Goal: Information Seeking & Learning: Learn about a topic

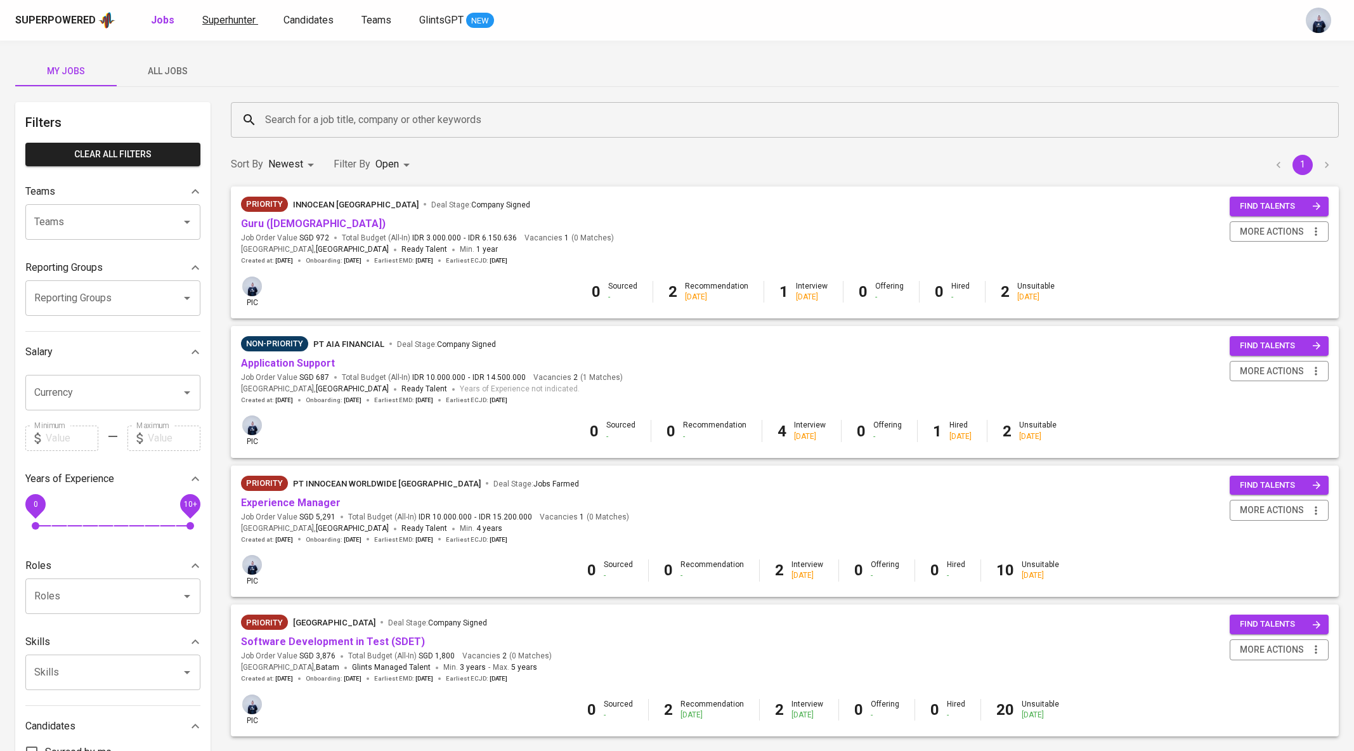
click at [236, 17] on span "Superhunter" at bounding box center [228, 20] width 53 height 12
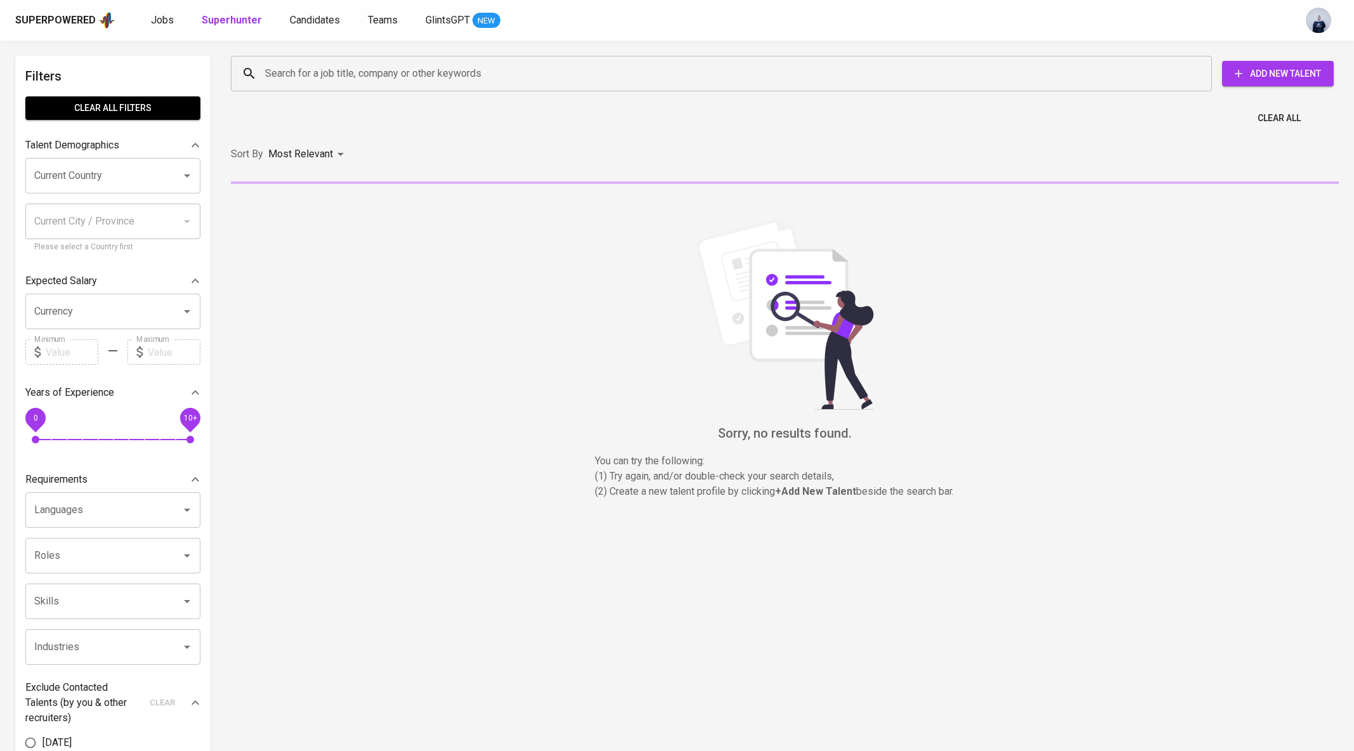
click at [289, 79] on input "Search for a job title, company or other keywords" at bounding box center [725, 74] width 926 height 24
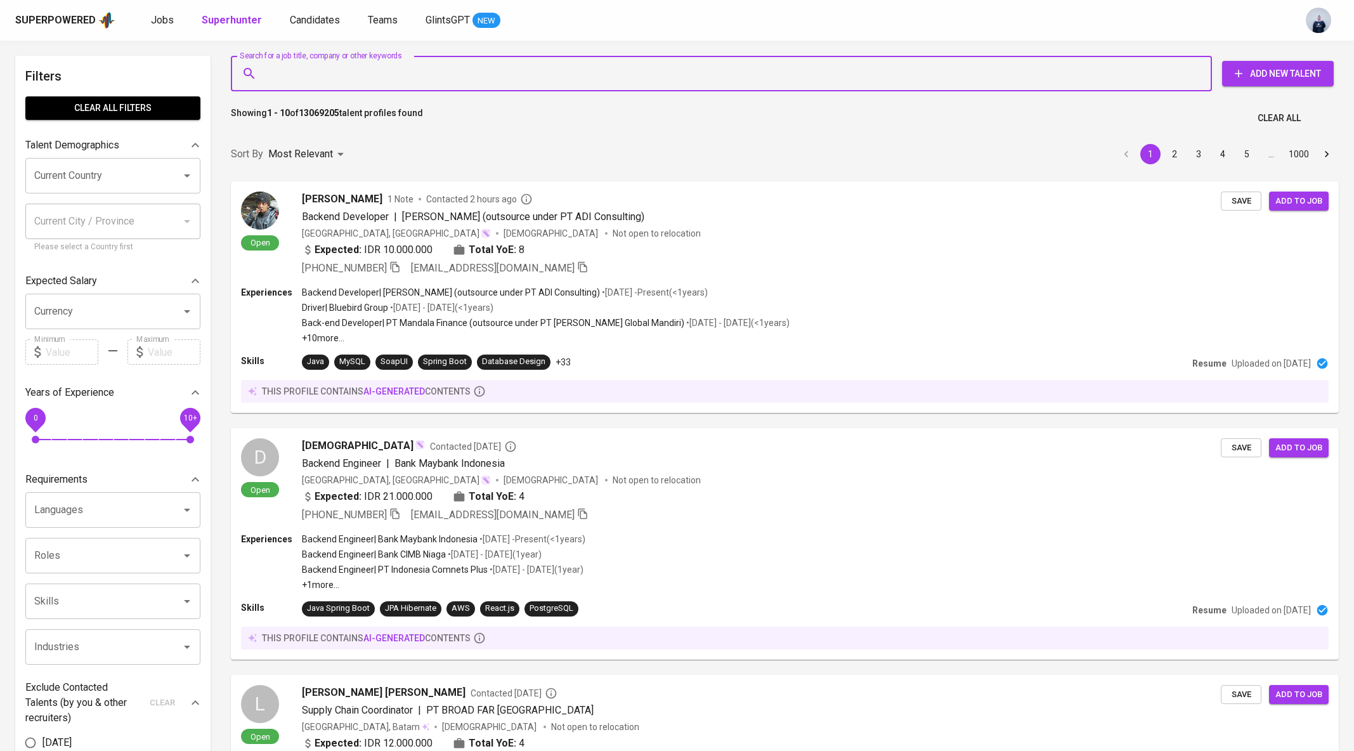
paste input "[EMAIL_ADDRESS][DOMAIN_NAME]"
type input "[EMAIL_ADDRESS][DOMAIN_NAME]"
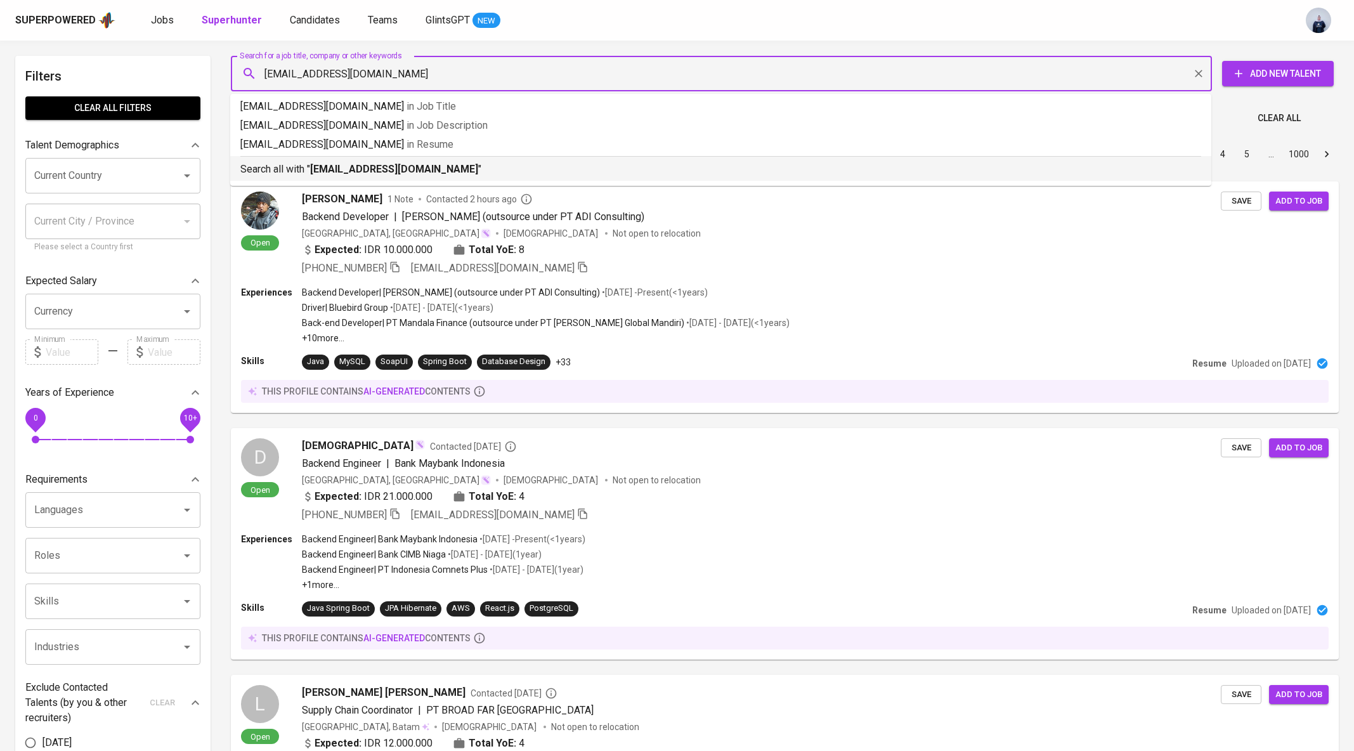
click at [400, 166] on b "[EMAIL_ADDRESS][DOMAIN_NAME]" at bounding box center [394, 169] width 168 height 12
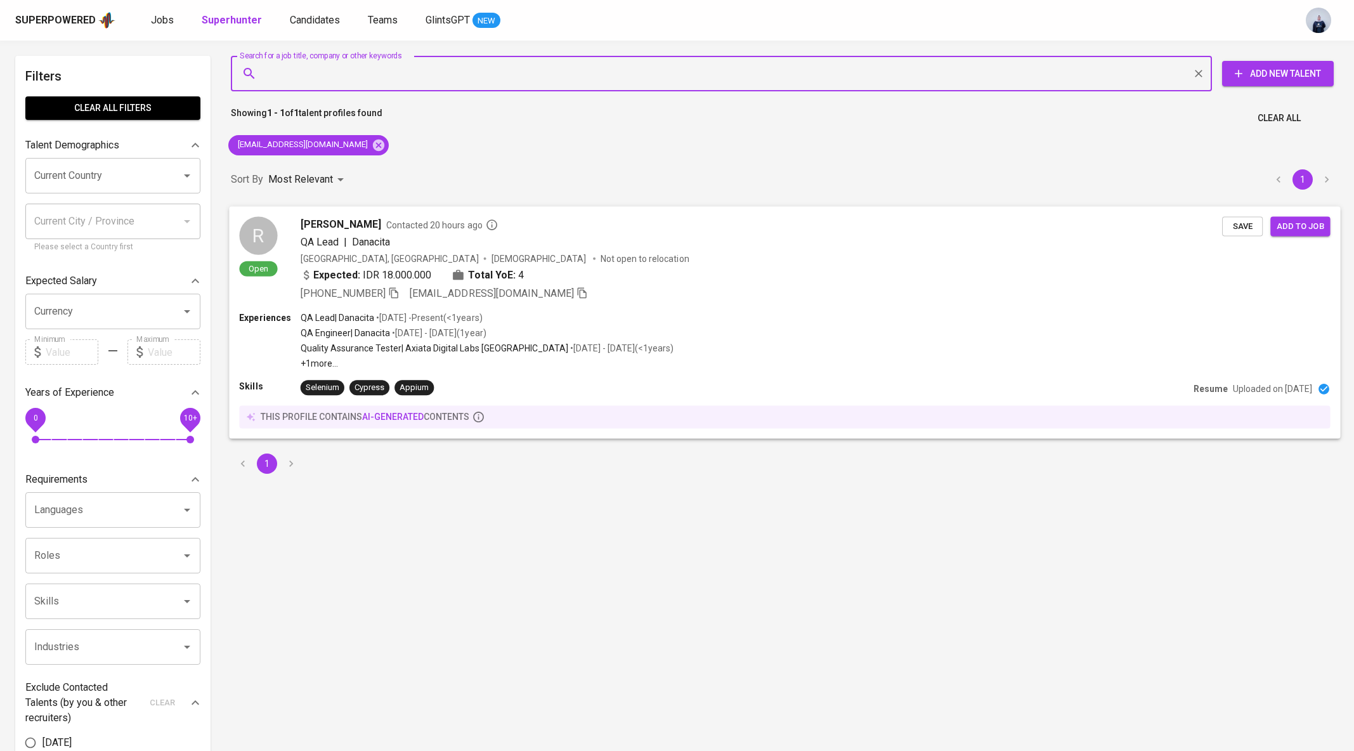
click at [427, 250] on div "[PERSON_NAME] Contacted 20 hours ago QA Lead | Danacita [GEOGRAPHIC_DATA], [GEO…" at bounding box center [762, 258] width 922 height 84
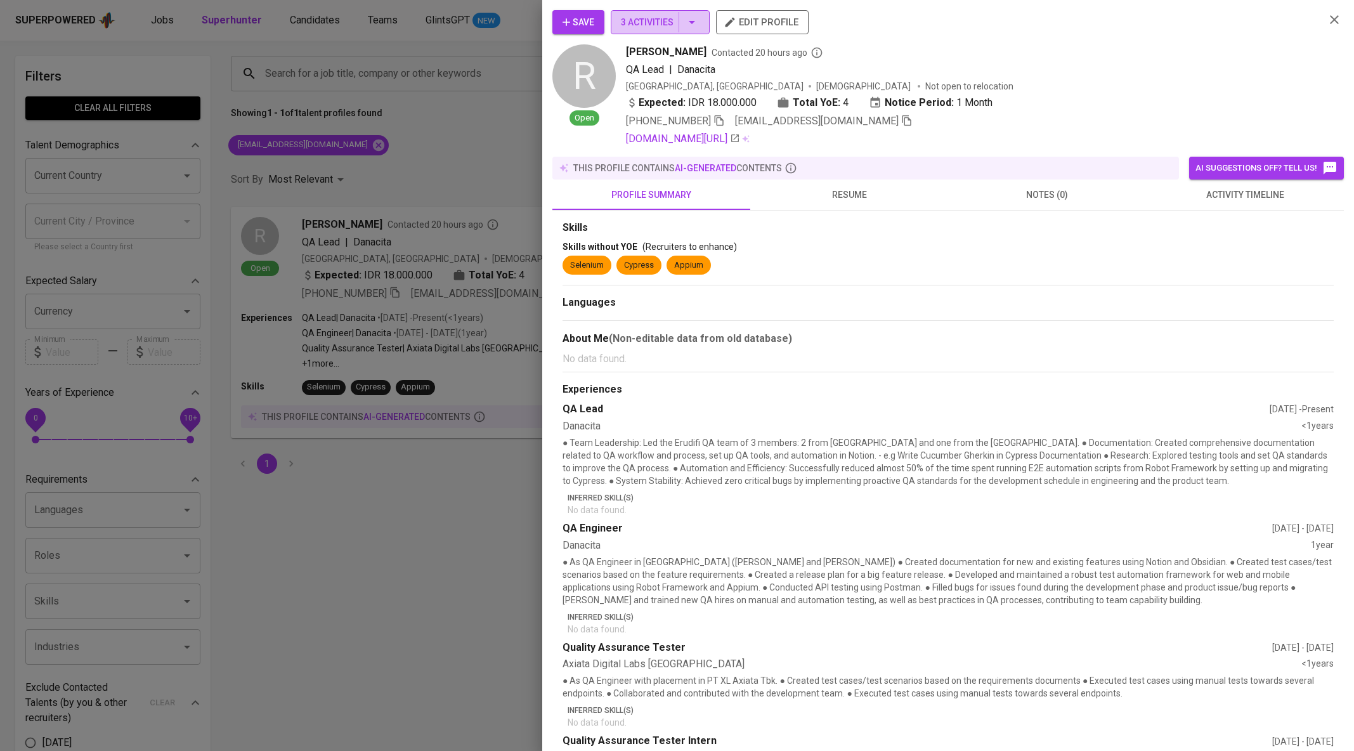
click at [702, 25] on button "3 Activities" at bounding box center [660, 22] width 99 height 24
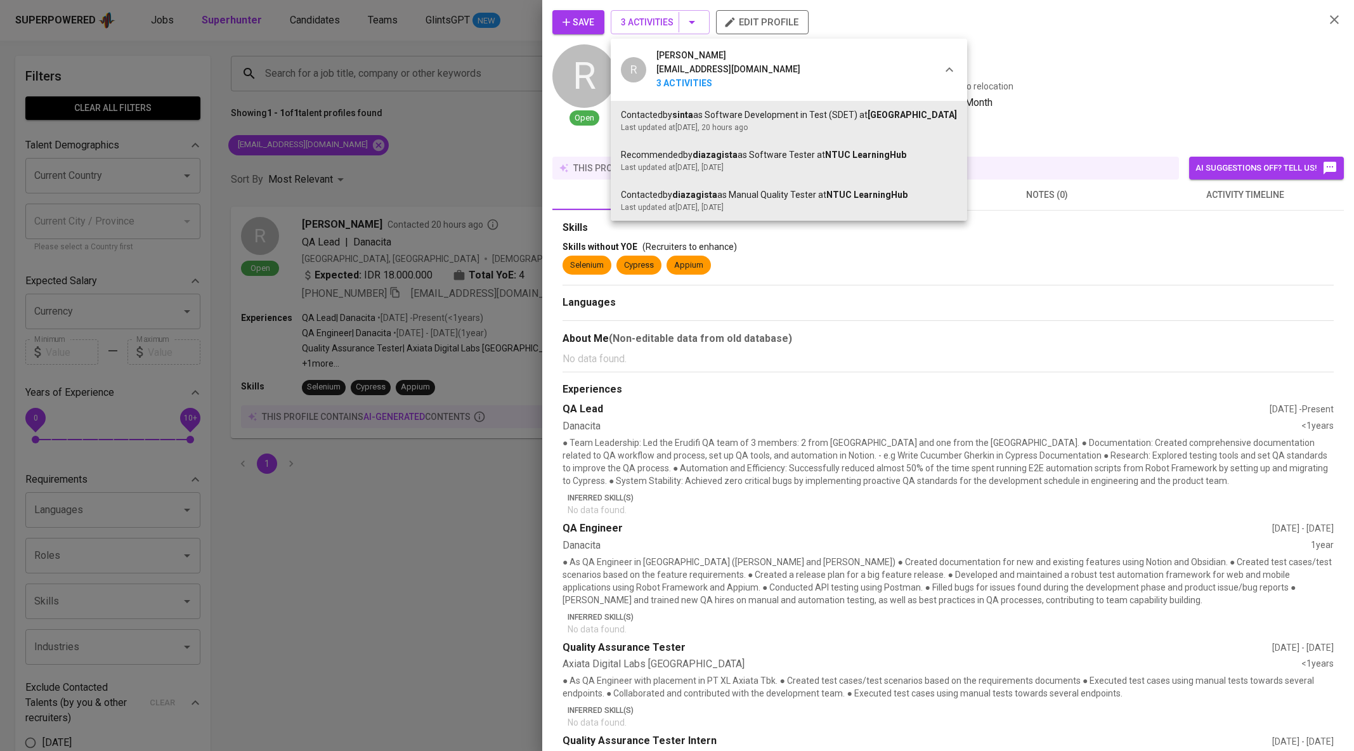
click at [409, 164] on div at bounding box center [677, 375] width 1354 height 751
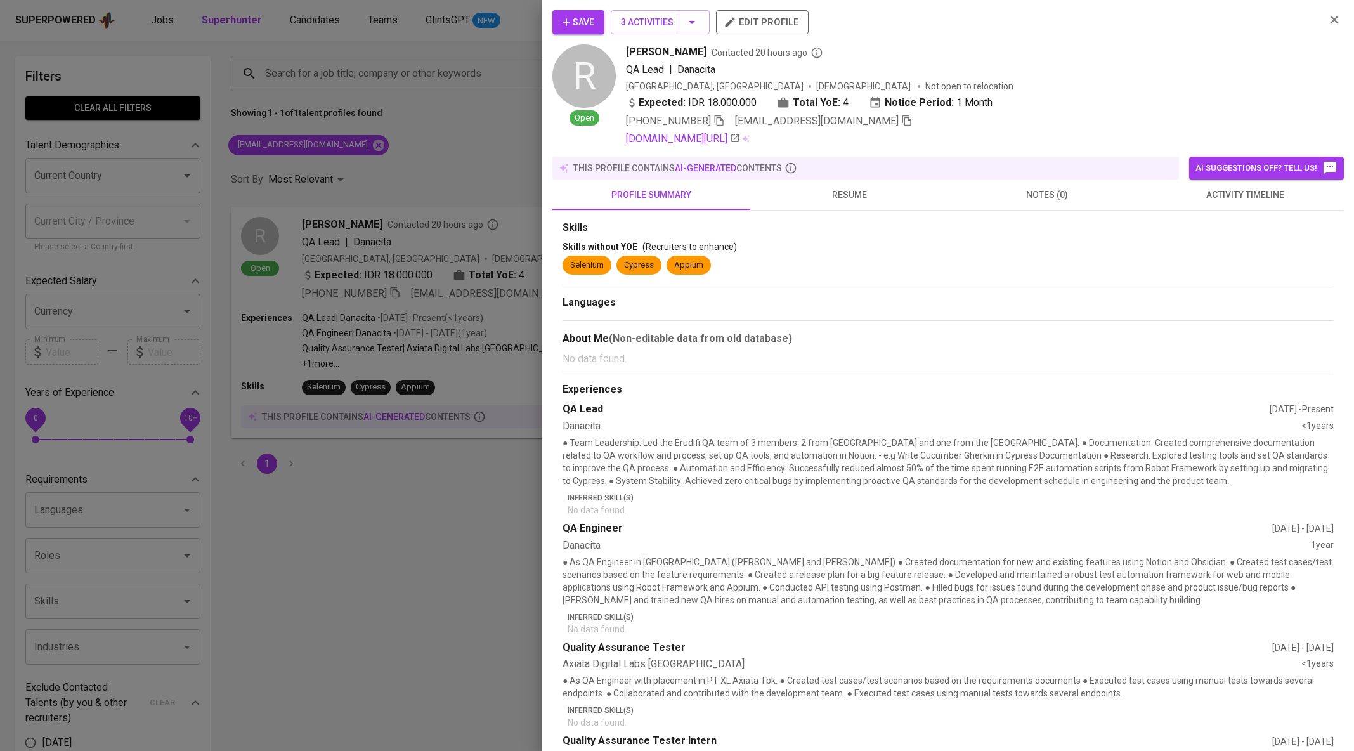
click at [339, 143] on div at bounding box center [677, 375] width 1354 height 751
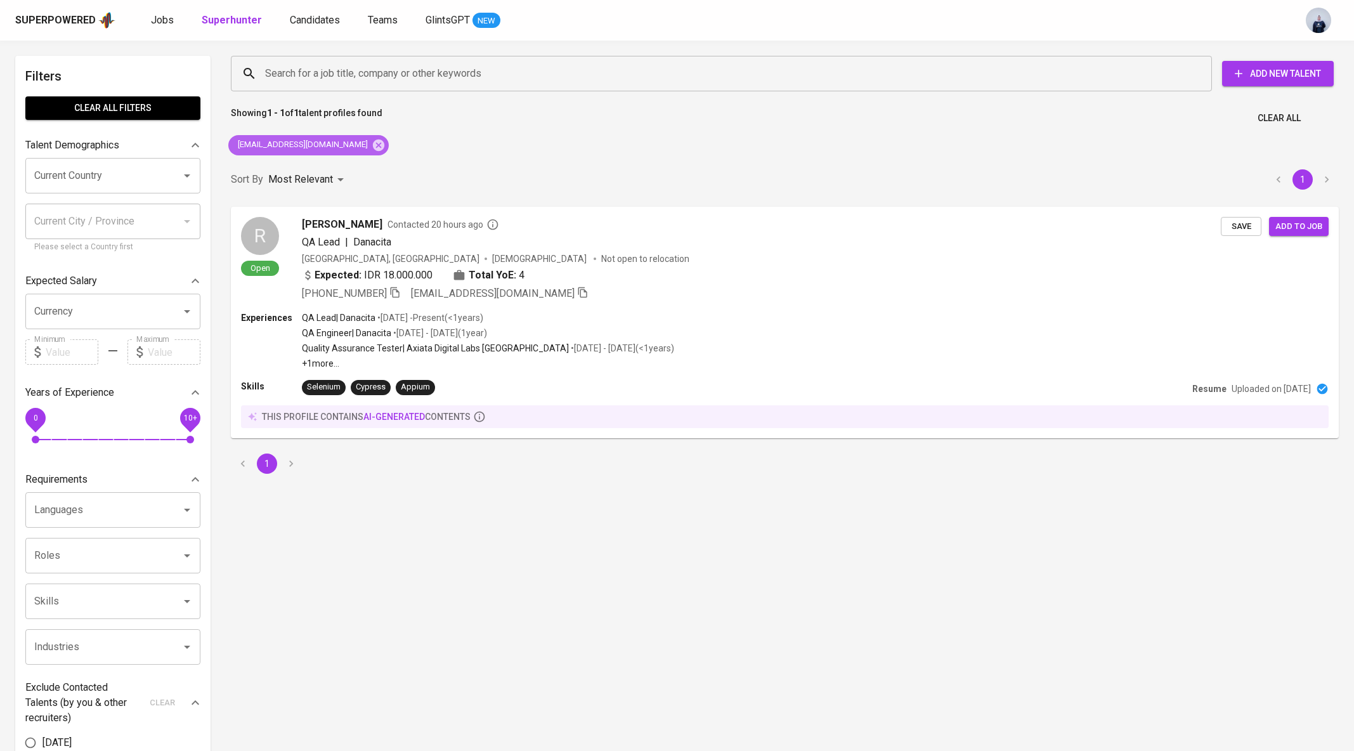
click at [372, 143] on icon at bounding box center [379, 145] width 14 height 14
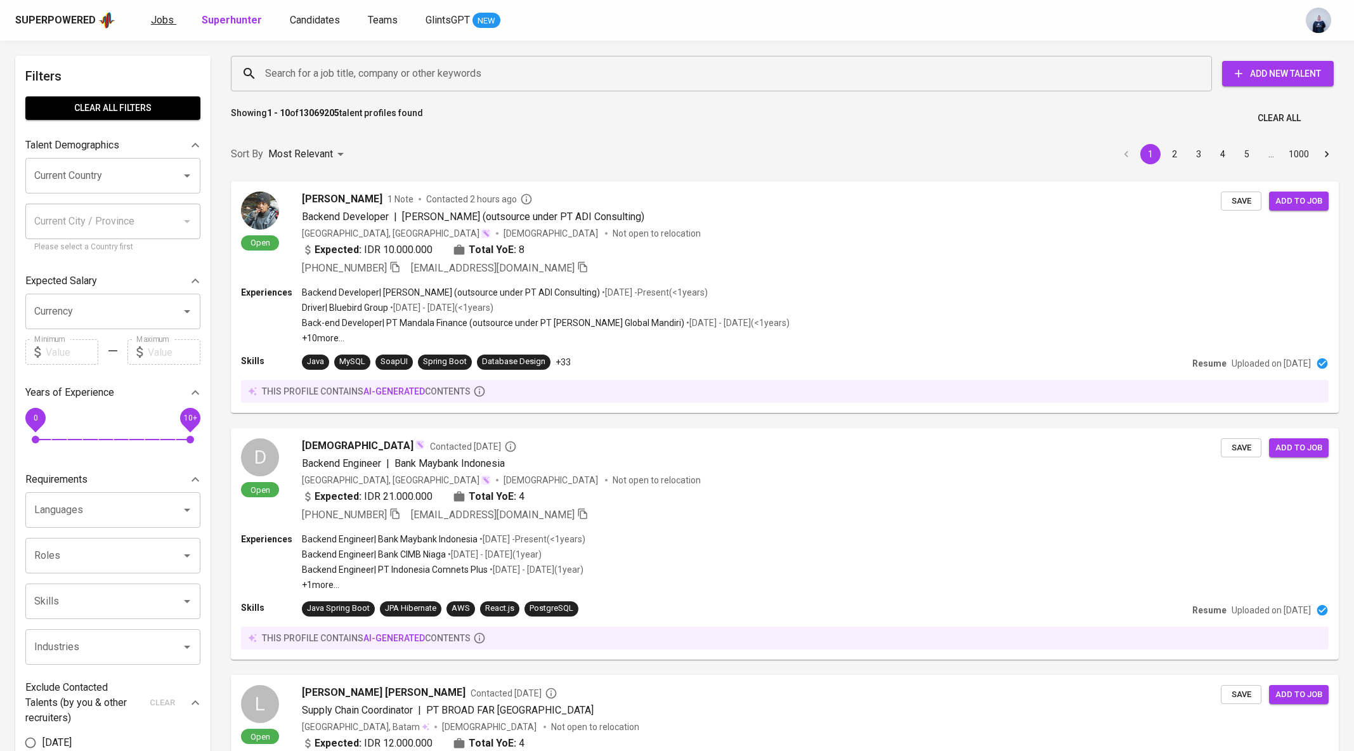
click at [165, 19] on span "Jobs" at bounding box center [162, 20] width 23 height 12
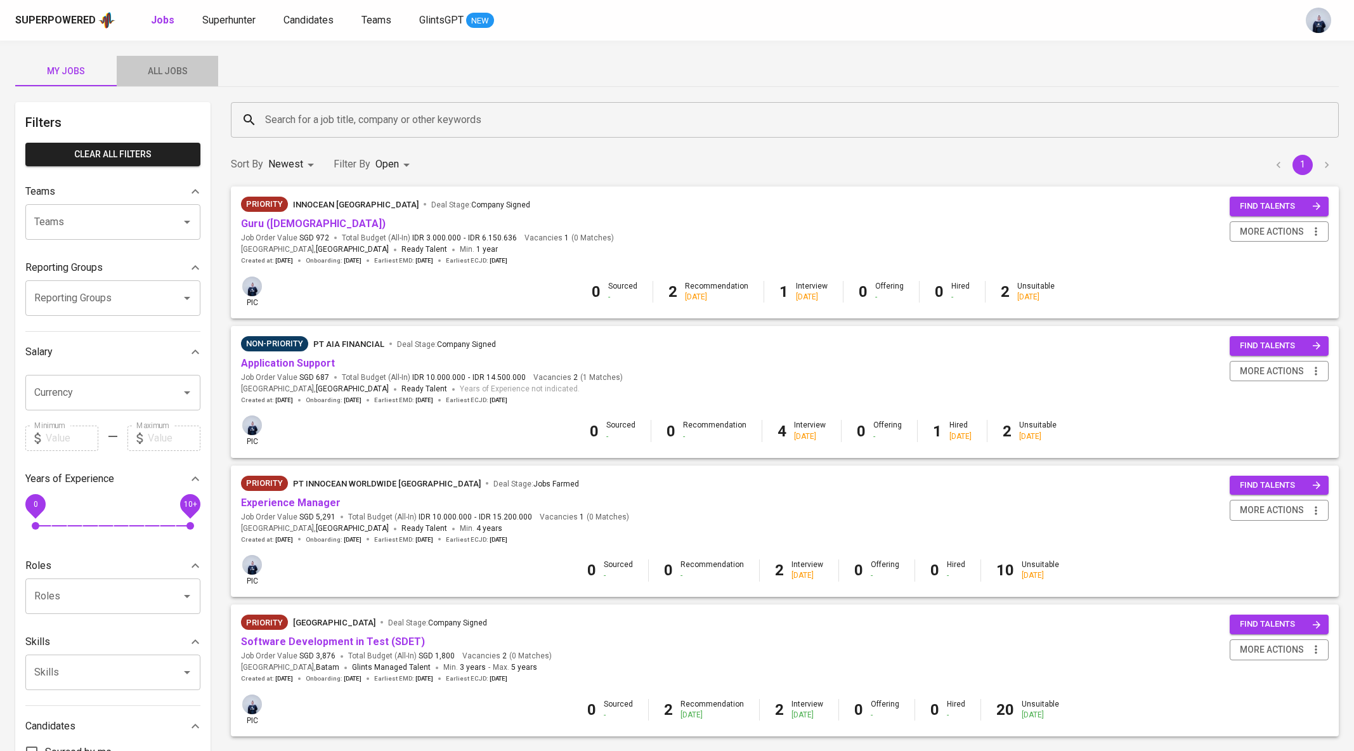
click at [186, 72] on span "All Jobs" at bounding box center [167, 71] width 86 height 16
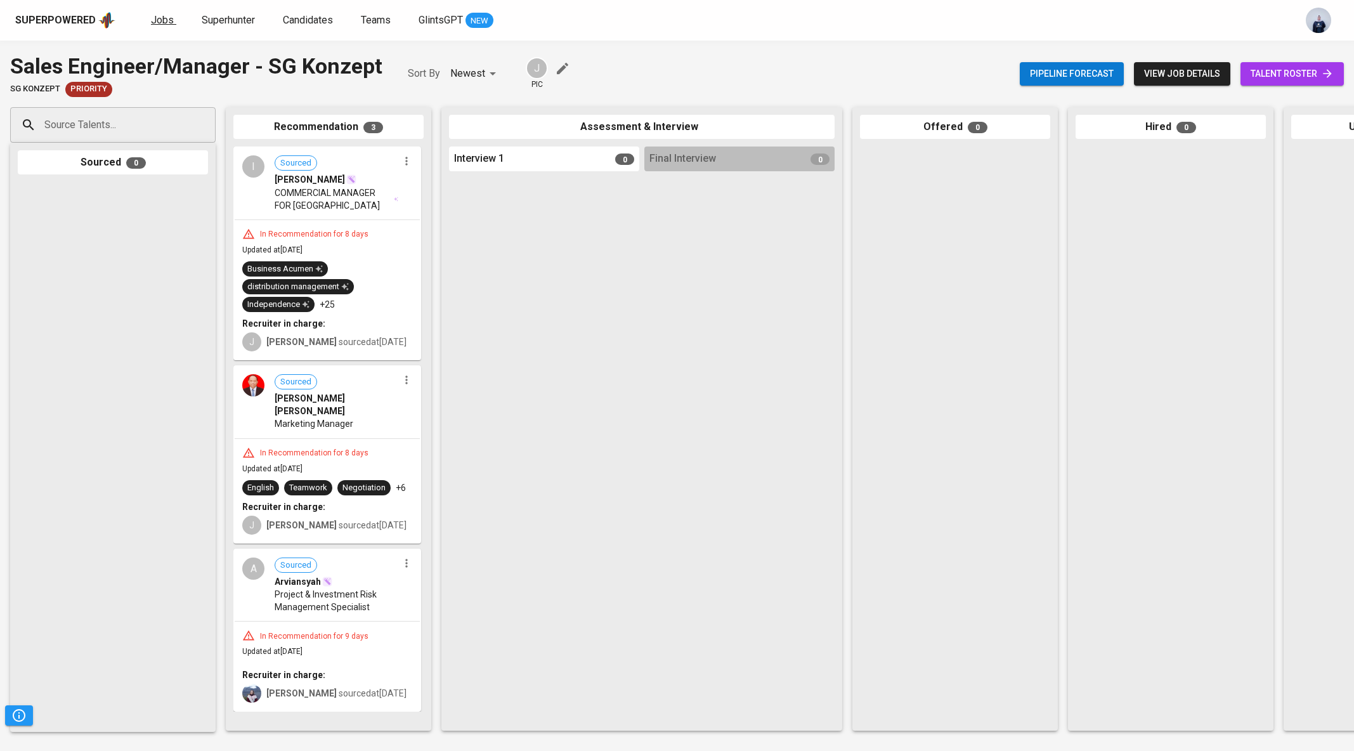
click at [171, 19] on span "Jobs" at bounding box center [162, 20] width 23 height 12
